Goal: Task Accomplishment & Management: Manage account settings

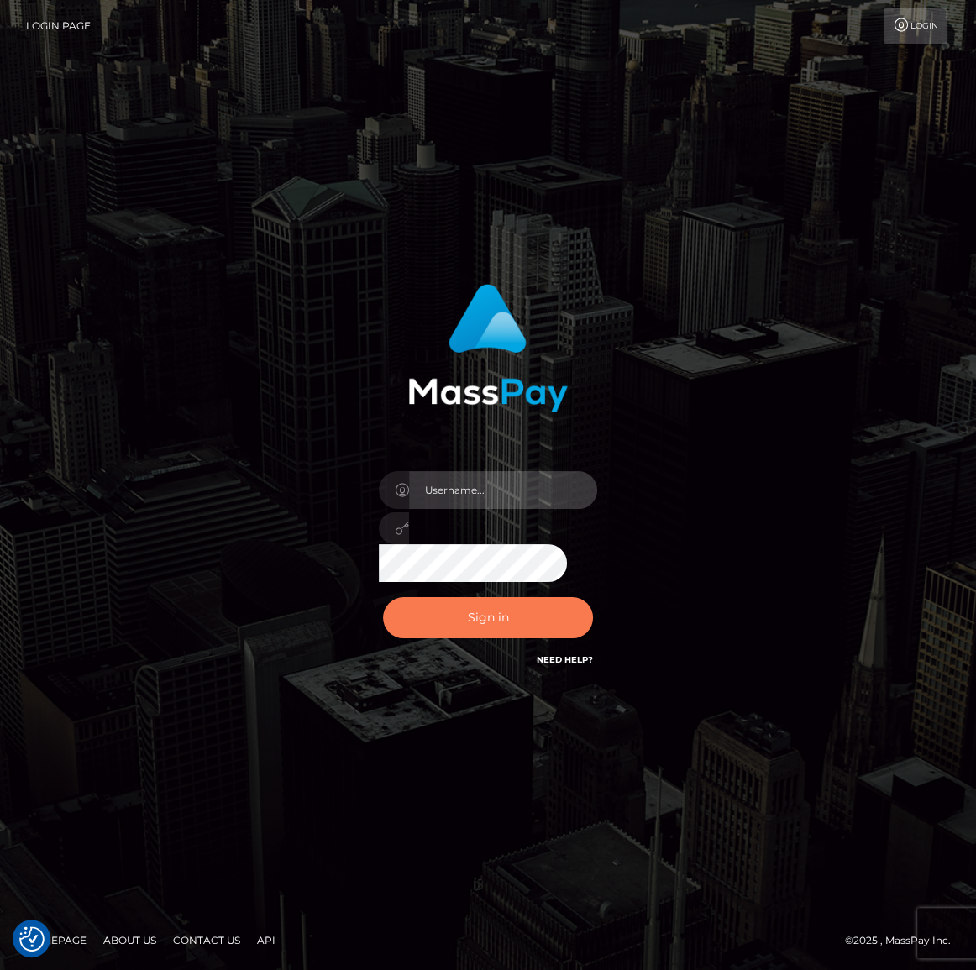
type input "[PERSON_NAME].spree"
click at [557, 611] on button "Sign in" at bounding box center [488, 617] width 210 height 41
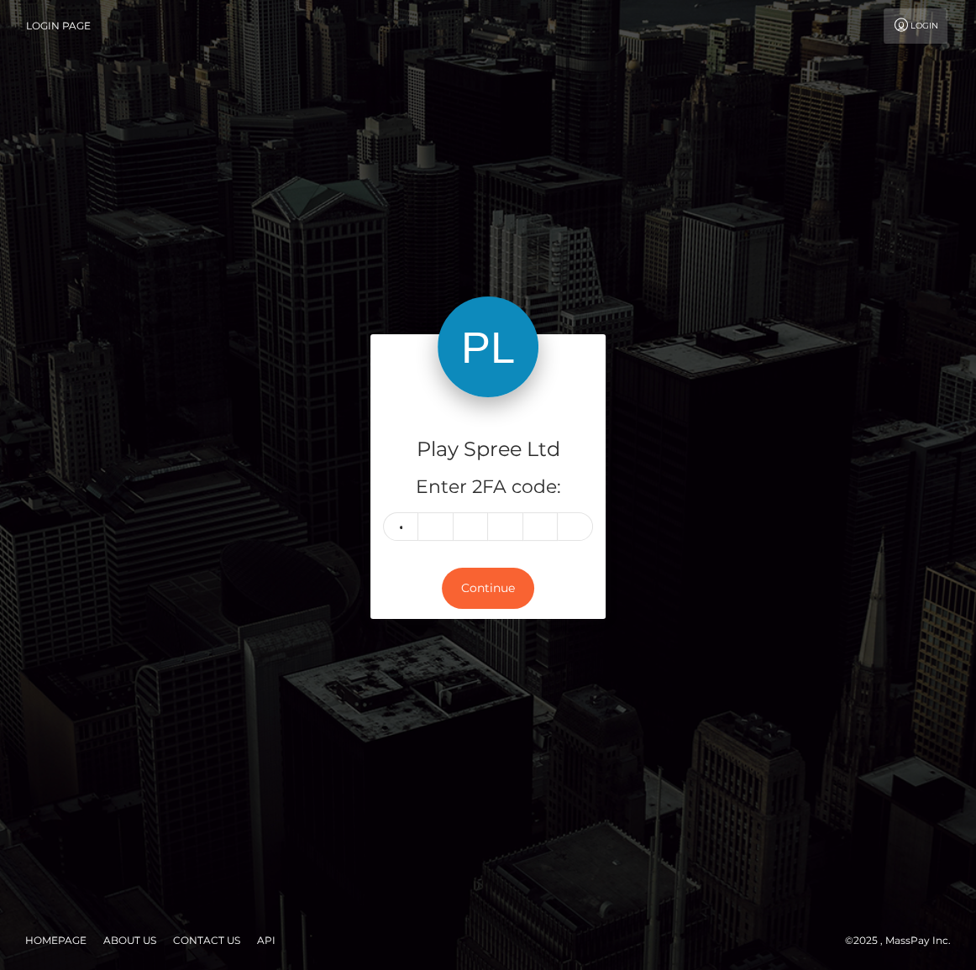
type input "3"
type input "6"
type input "2"
type input "5"
type input "7"
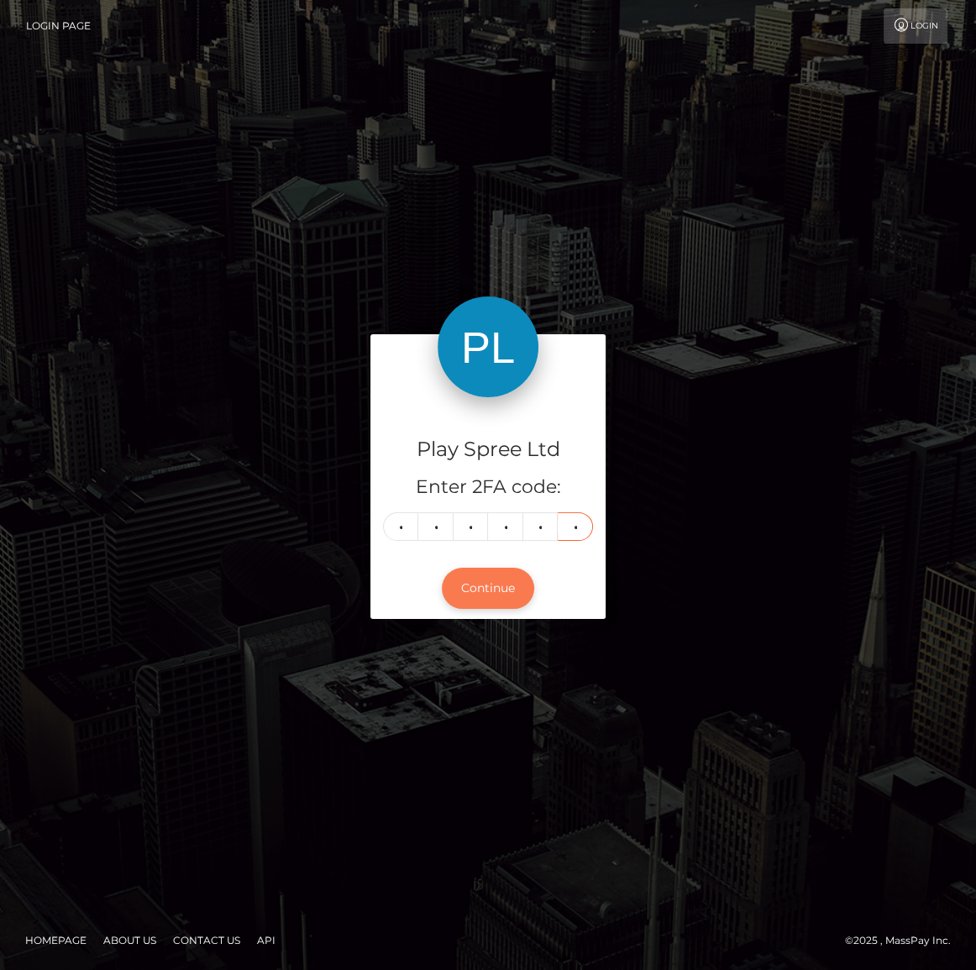
type input "9"
drag, startPoint x: 478, startPoint y: 595, endPoint x: 495, endPoint y: 531, distance: 67.0
click at [478, 594] on button "Continue" at bounding box center [488, 588] width 92 height 41
